Goal: Task Accomplishment & Management: Use online tool/utility

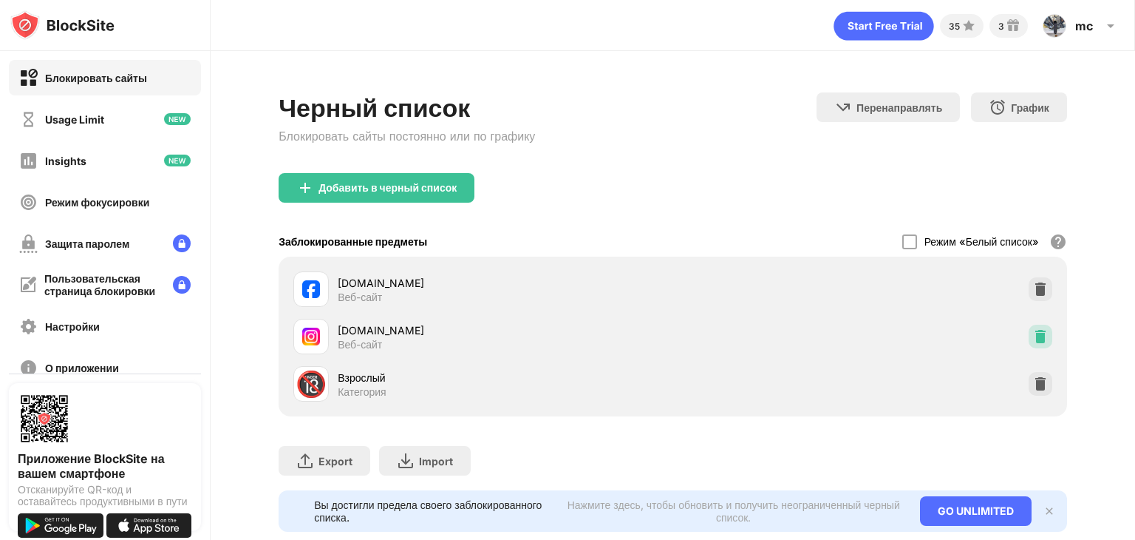
click at [1029, 335] on div at bounding box center [1041, 336] width 24 height 24
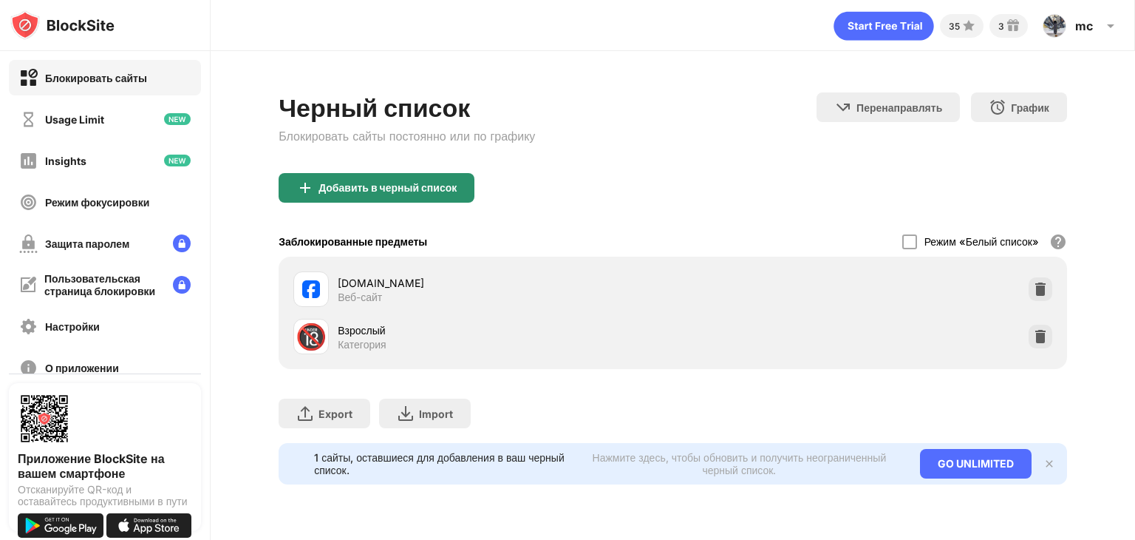
click at [429, 182] on div "Добавить в черный список" at bounding box center [388, 188] width 138 height 12
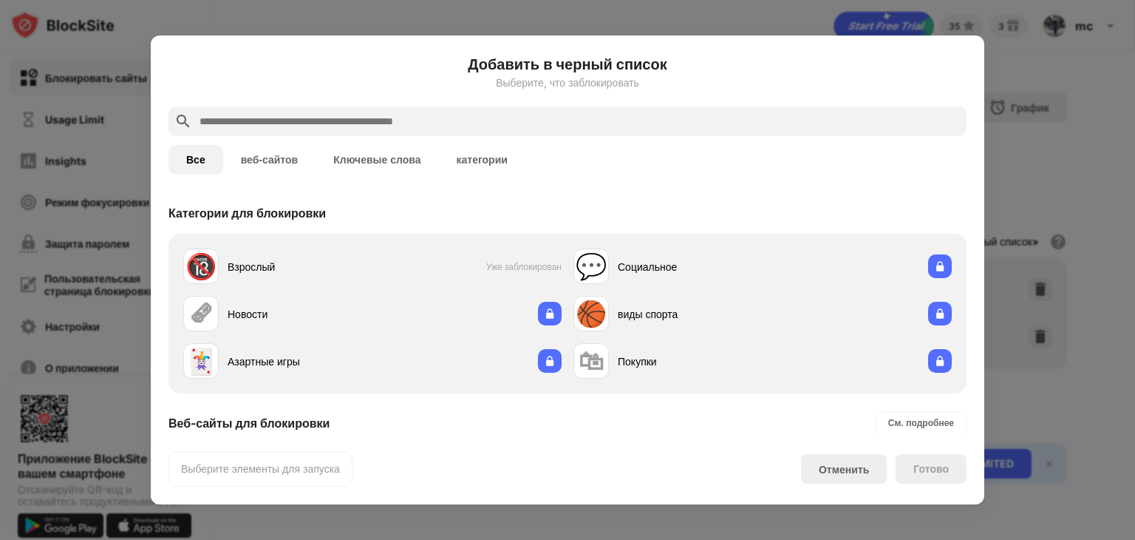
click at [338, 123] on input "text" at bounding box center [579, 121] width 763 height 18
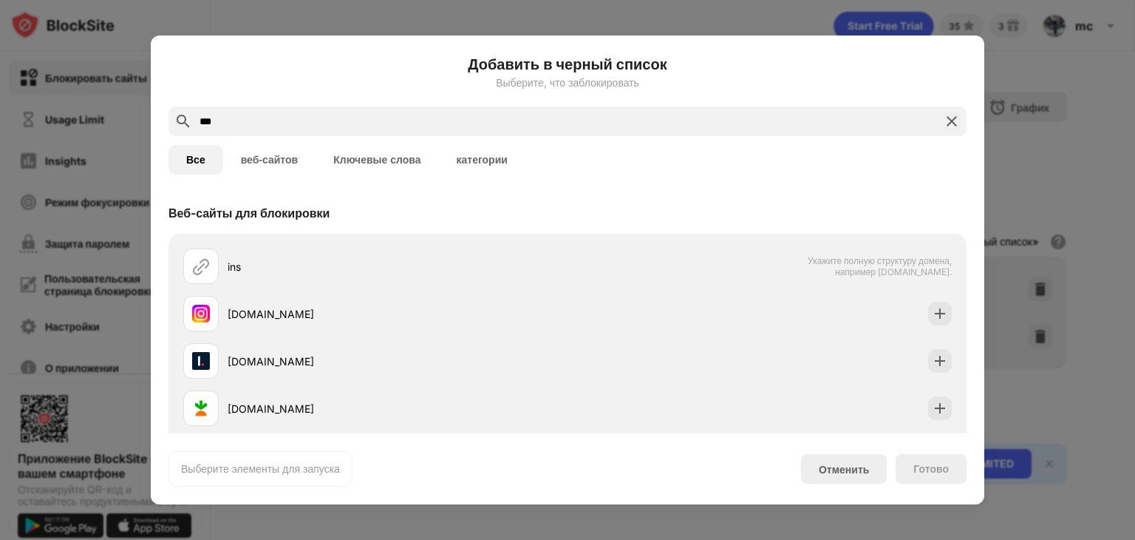
type input "***"
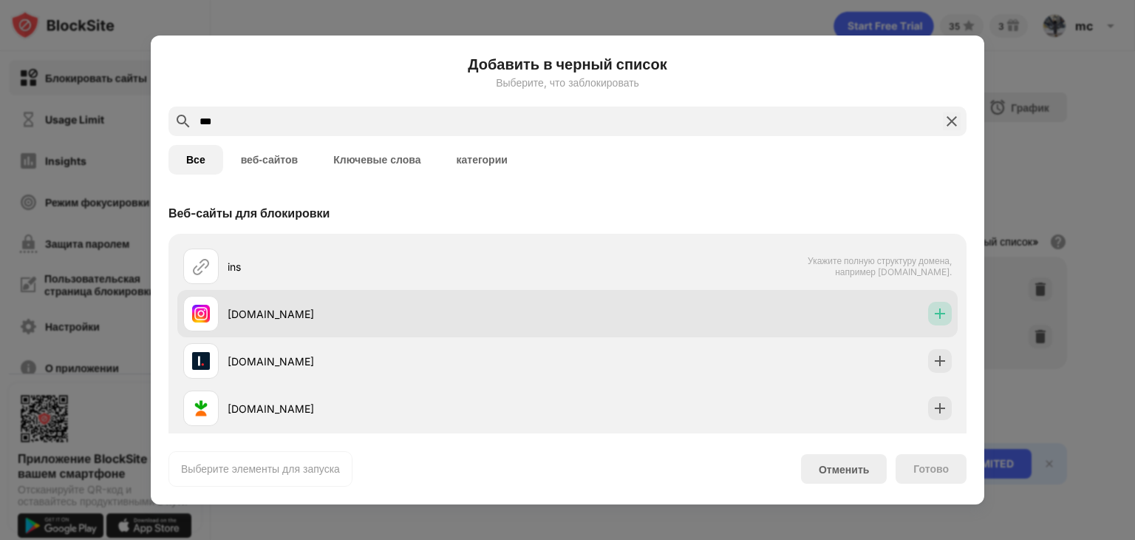
click at [933, 309] on img at bounding box center [940, 313] width 15 height 15
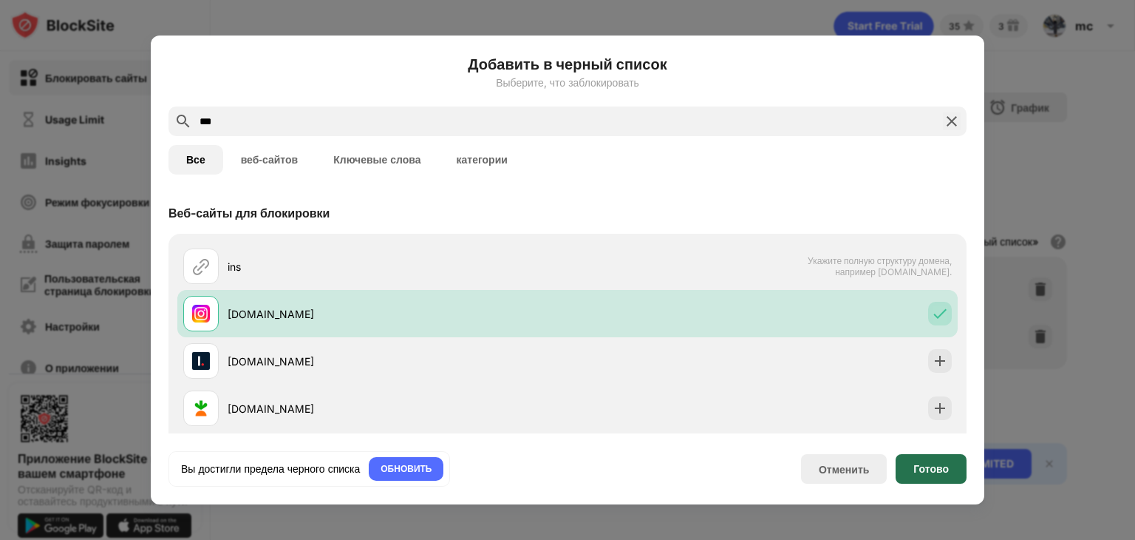
click at [929, 469] on div "Готово" at bounding box center [931, 469] width 35 height 12
